Goal: Find specific page/section: Find specific page/section

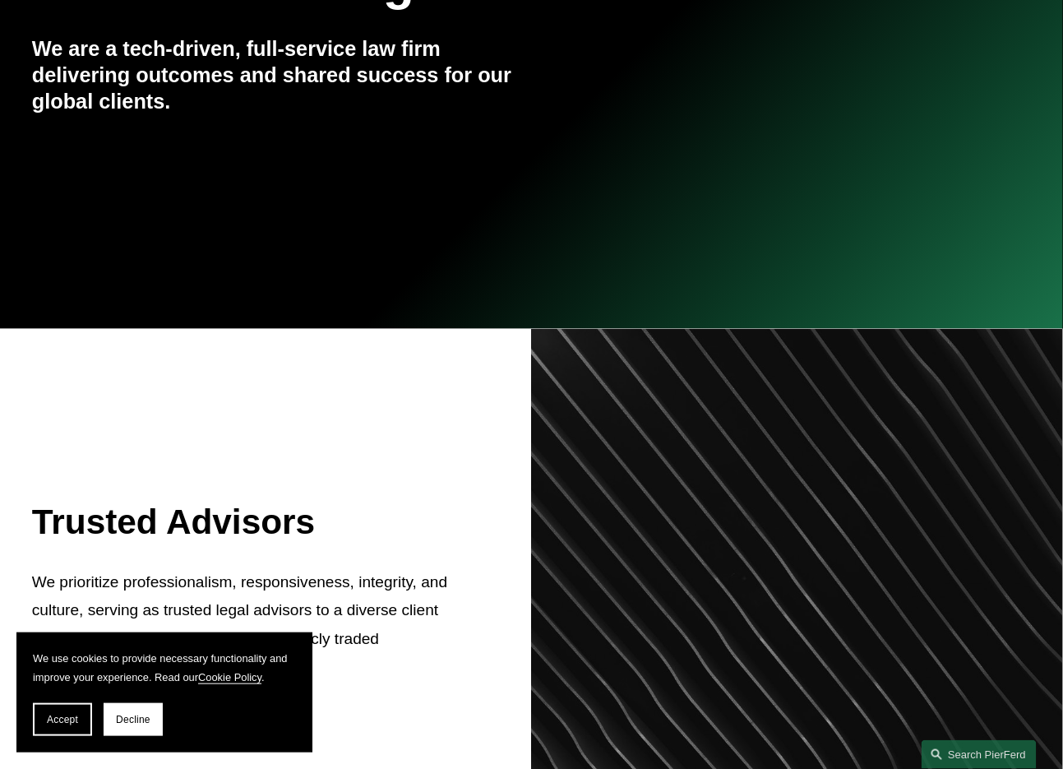
scroll to position [247, 0]
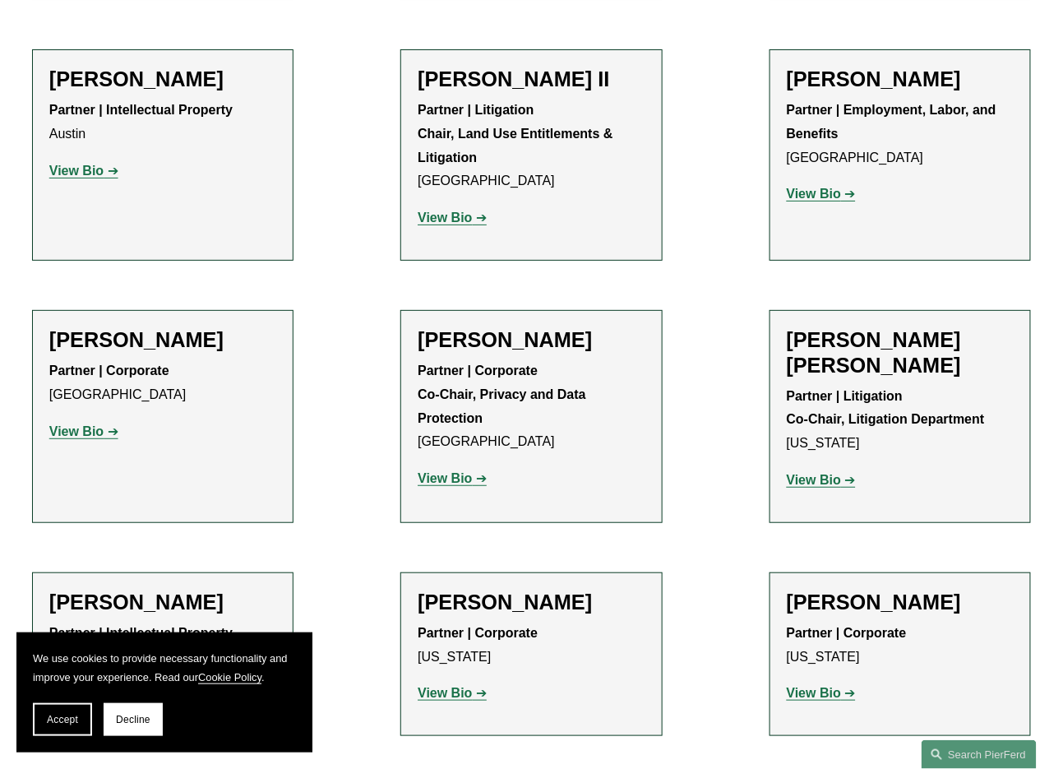
scroll to position [18836, 0]
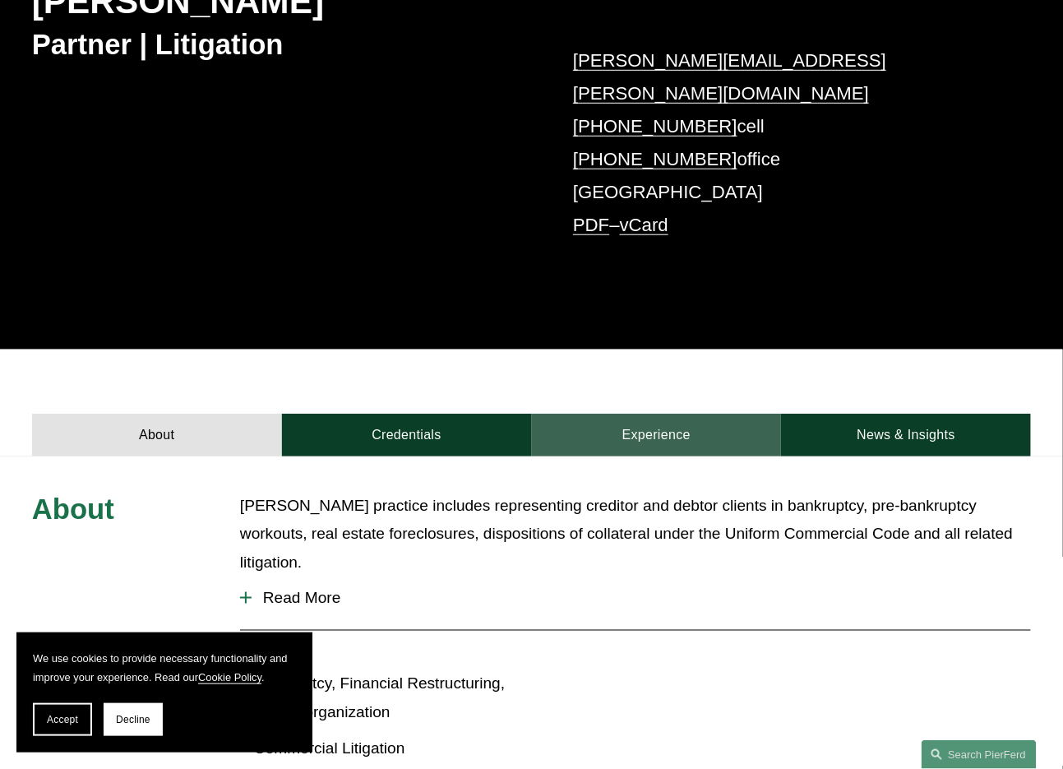
scroll to position [163, 0]
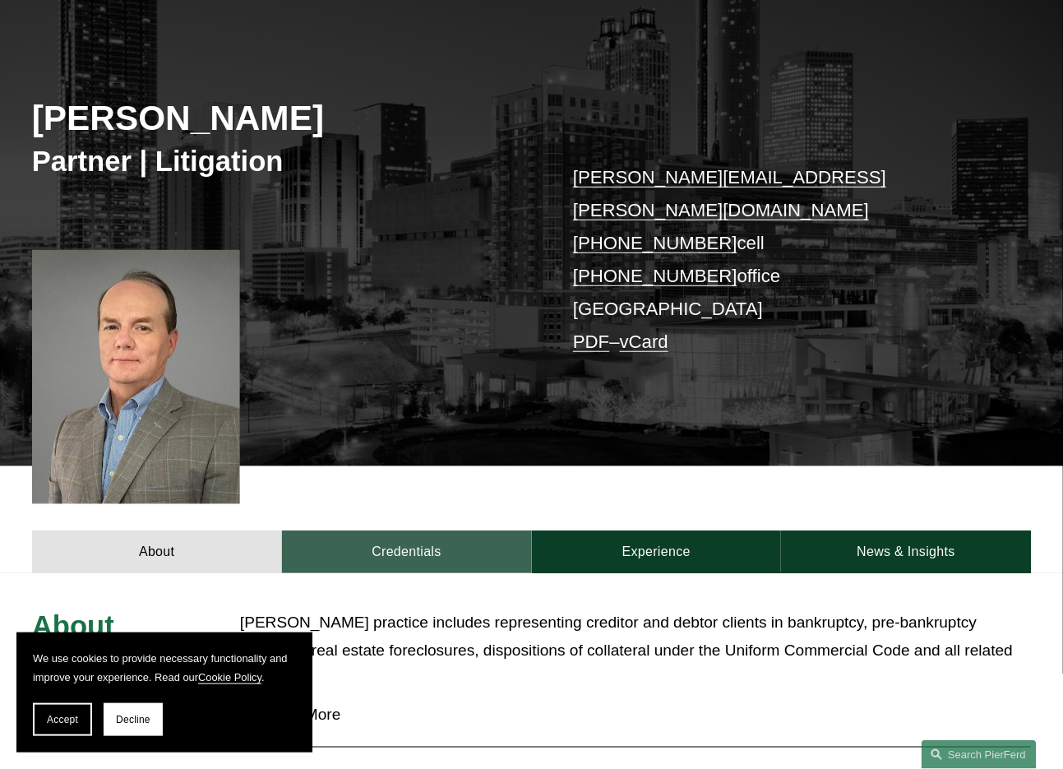
click at [419, 530] on link "Credentials" at bounding box center [407, 551] width 250 height 43
